Goal: Transaction & Acquisition: Purchase product/service

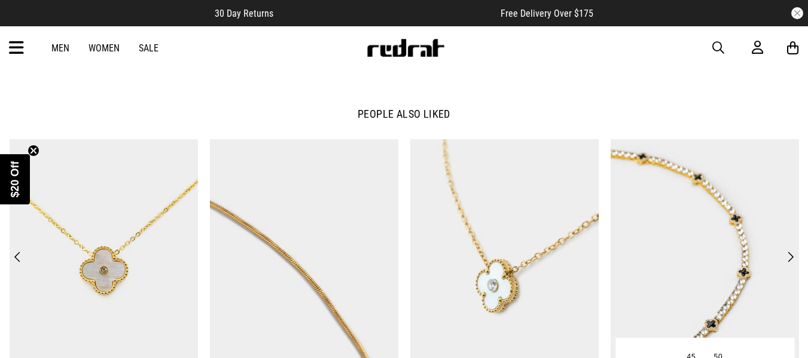
click at [657, 245] on img at bounding box center [705, 269] width 188 height 260
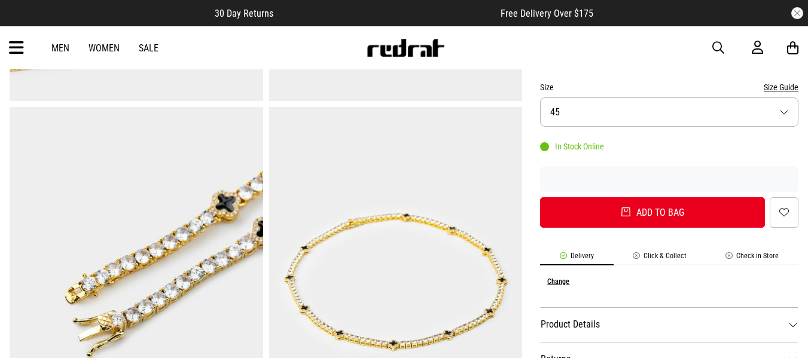
scroll to position [419, 0]
